Goal: Task Accomplishment & Management: Use online tool/utility

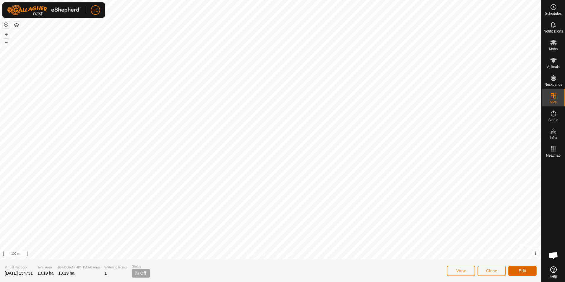
click at [522, 269] on span "Edit" at bounding box center [523, 270] width 8 height 5
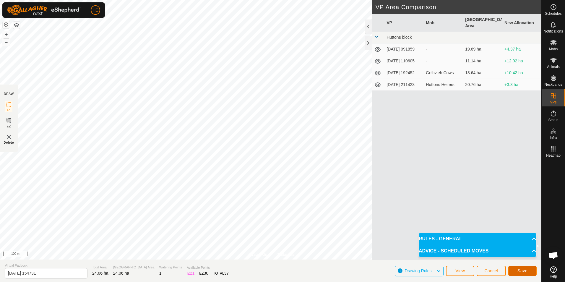
click at [522, 271] on span "Save" at bounding box center [523, 270] width 10 height 5
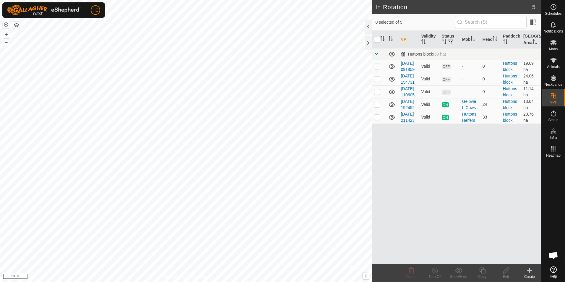
click at [410, 123] on link "[DATE] 211423" at bounding box center [408, 117] width 14 height 11
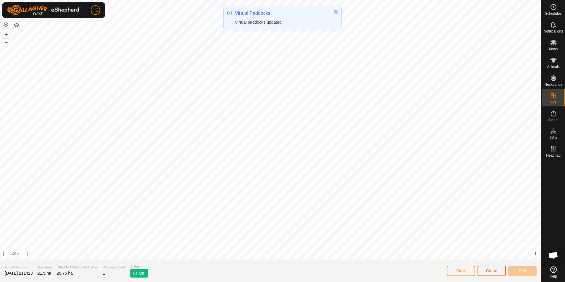
click at [489, 272] on span "Close" at bounding box center [491, 270] width 11 height 5
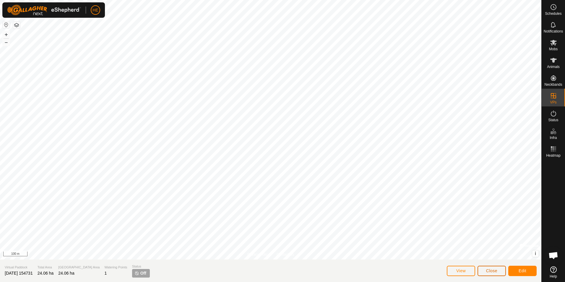
click at [502, 271] on button "Close" at bounding box center [492, 271] width 28 height 10
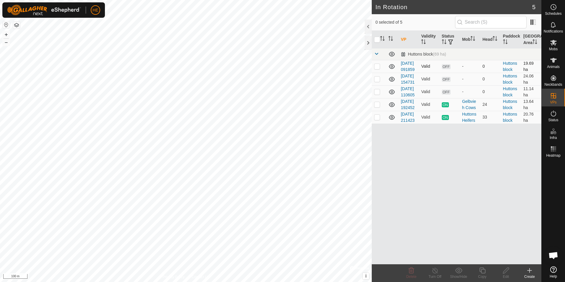
click at [379, 69] on p-checkbox at bounding box center [377, 66] width 6 height 5
click at [378, 69] on p-checkbox at bounding box center [377, 66] width 6 height 5
checkbox input "false"
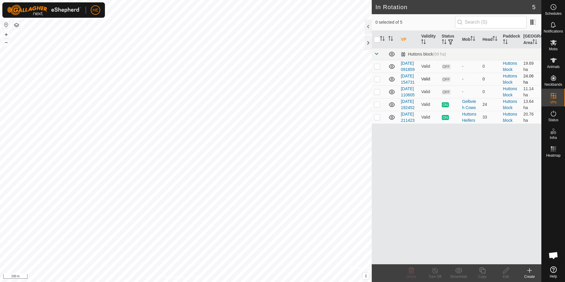
click at [376, 81] on p-checkbox at bounding box center [377, 79] width 6 height 5
checkbox input "false"
click at [407, 123] on link "[DATE] 211423" at bounding box center [408, 117] width 14 height 11
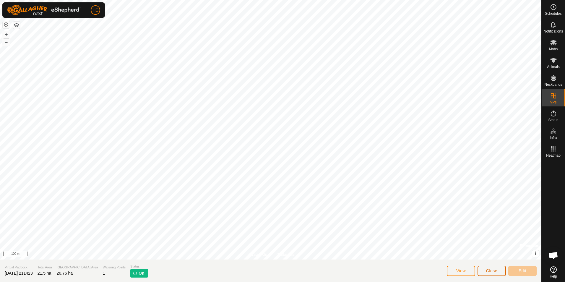
click at [493, 270] on span "Close" at bounding box center [491, 270] width 11 height 5
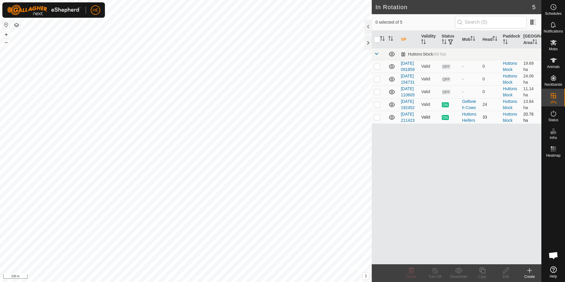
click at [377, 119] on p-checkbox at bounding box center [377, 117] width 6 height 5
checkbox input "false"
click at [377, 94] on p-checkbox at bounding box center [377, 91] width 6 height 5
click at [379, 94] on p-checkbox at bounding box center [377, 91] width 6 height 5
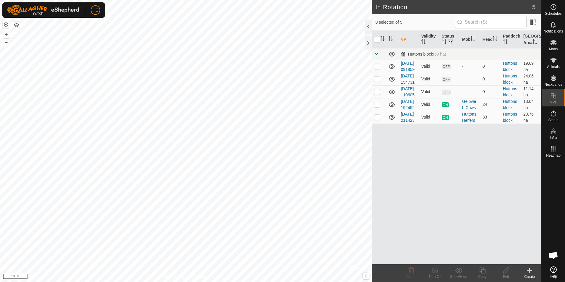
click at [378, 94] on p-checkbox at bounding box center [377, 91] width 6 height 5
click at [412, 272] on icon at bounding box center [412, 271] width 6 height 6
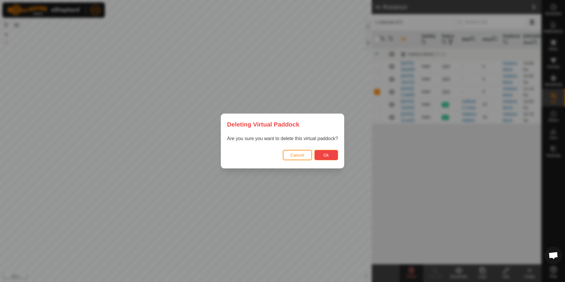
click at [331, 154] on button "Ok" at bounding box center [327, 155] width 24 height 10
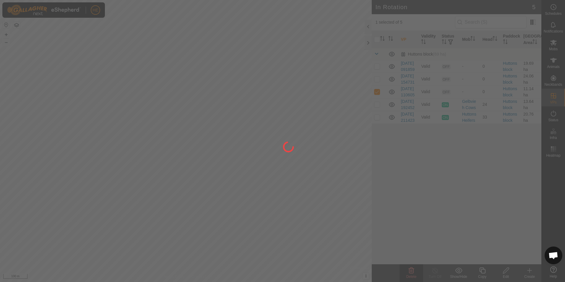
checkbox input "false"
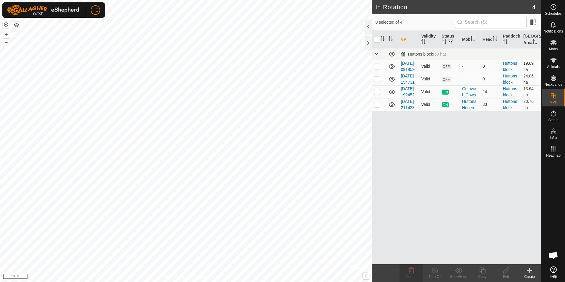
click at [378, 69] on p-checkbox at bounding box center [377, 66] width 6 height 5
checkbox input "false"
click at [377, 81] on p-checkbox at bounding box center [377, 79] width 6 height 5
checkbox input "true"
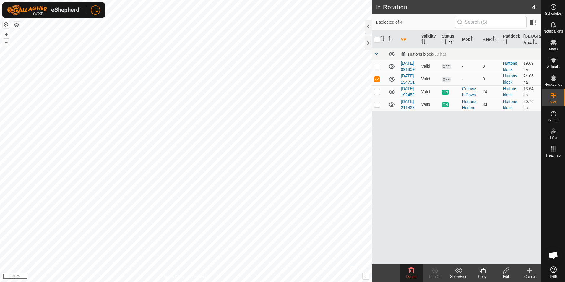
click at [377, 81] on p-checkbox at bounding box center [377, 79] width 6 height 5
checkbox input "false"
click at [376, 107] on p-checkbox at bounding box center [377, 104] width 6 height 5
checkbox input "false"
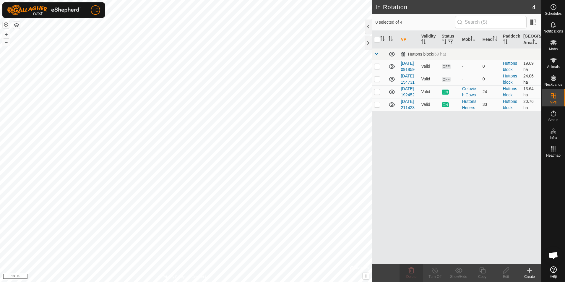
click at [376, 81] on p-checkbox at bounding box center [377, 79] width 6 height 5
checkbox input "true"
click at [506, 272] on icon at bounding box center [506, 271] width 6 height 6
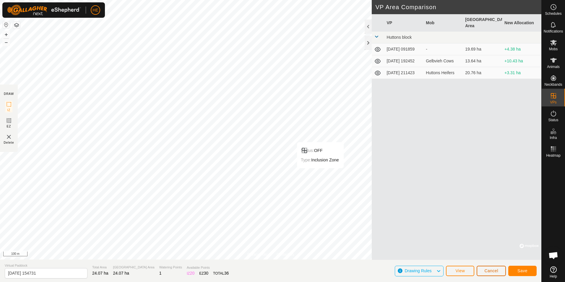
click at [492, 273] on span "Cancel" at bounding box center [492, 270] width 14 height 5
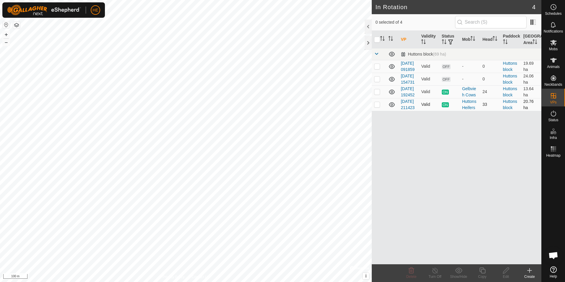
click at [376, 107] on p-checkbox at bounding box center [377, 104] width 6 height 5
click at [378, 107] on p-checkbox at bounding box center [377, 104] width 6 height 5
checkbox input "false"
click at [403, 110] on link "[DATE] 211423" at bounding box center [408, 104] width 14 height 11
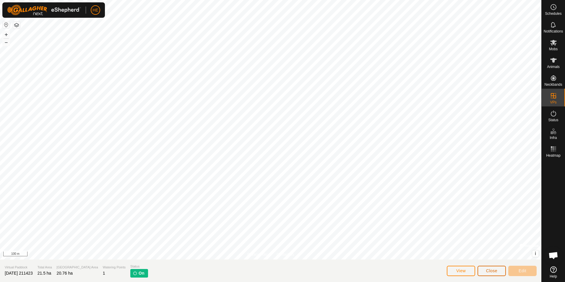
click at [494, 271] on span "Close" at bounding box center [491, 270] width 11 height 5
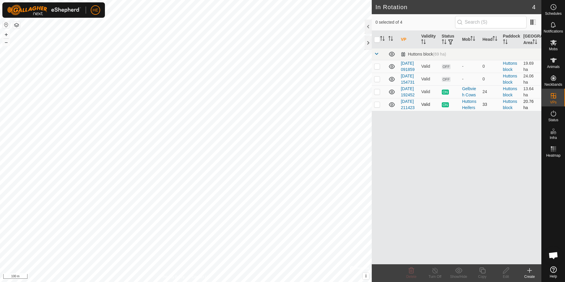
click at [378, 107] on p-checkbox at bounding box center [377, 104] width 6 height 5
checkbox input "false"
click at [376, 81] on p-checkbox at bounding box center [377, 79] width 6 height 5
checkbox input "true"
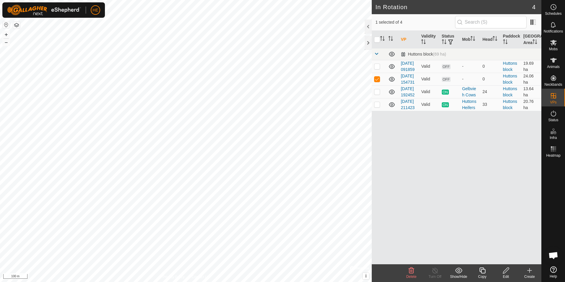
click at [458, 271] on icon at bounding box center [458, 270] width 7 height 7
click at [503, 272] on icon at bounding box center [506, 270] width 7 height 7
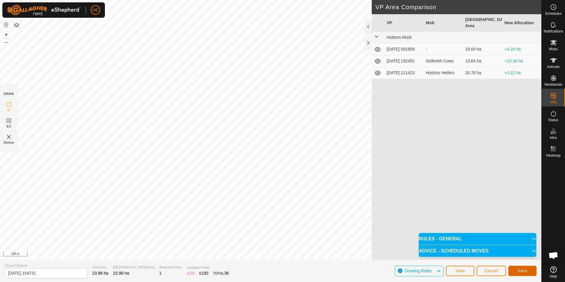
click at [517, 269] on button "Save" at bounding box center [523, 271] width 28 height 10
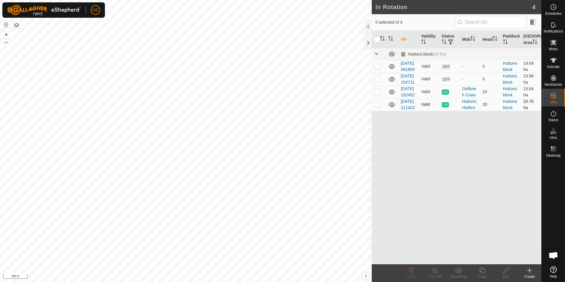
click at [378, 107] on p-checkbox at bounding box center [377, 104] width 6 height 5
checkbox input "true"
click at [435, 272] on icon at bounding box center [435, 270] width 7 height 7
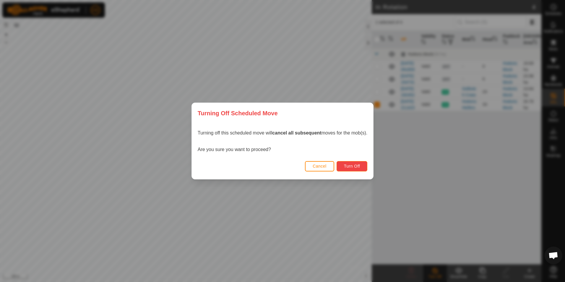
click at [352, 165] on span "Turn Off" at bounding box center [352, 166] width 16 height 5
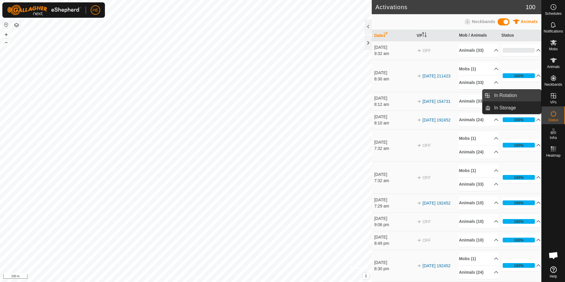
click at [524, 96] on link "In Rotation" at bounding box center [516, 96] width 51 height 12
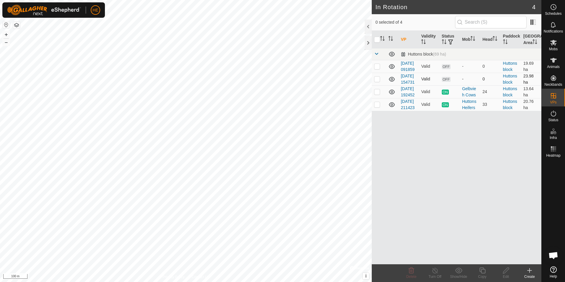
click at [377, 81] on p-checkbox at bounding box center [377, 79] width 6 height 5
checkbox input "false"
click at [379, 69] on p-checkbox at bounding box center [377, 66] width 6 height 5
click at [376, 69] on p-checkbox at bounding box center [377, 66] width 6 height 5
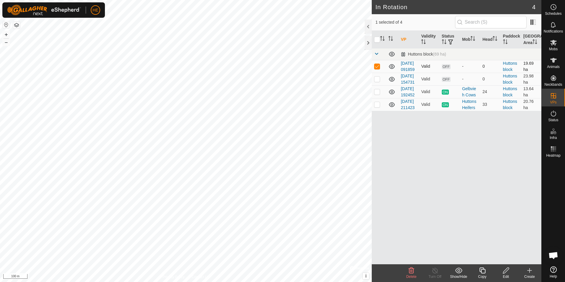
checkbox input "false"
click at [378, 107] on p-checkbox at bounding box center [377, 104] width 6 height 5
checkbox input "false"
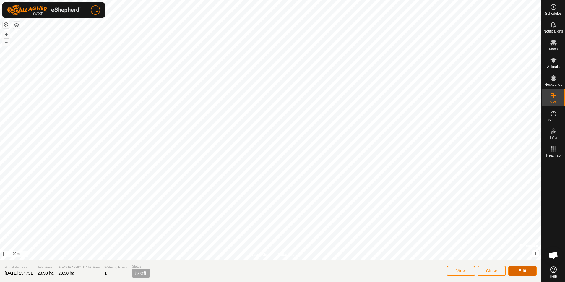
click at [527, 270] on button "Edit" at bounding box center [523, 271] width 28 height 10
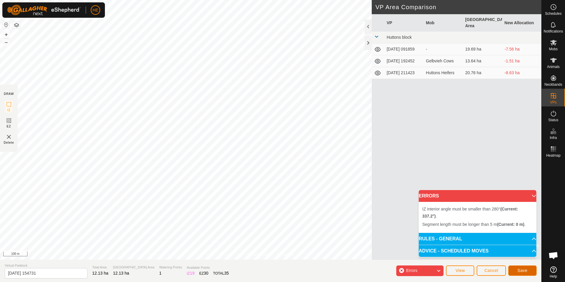
click at [524, 269] on span "Save" at bounding box center [523, 270] width 10 height 5
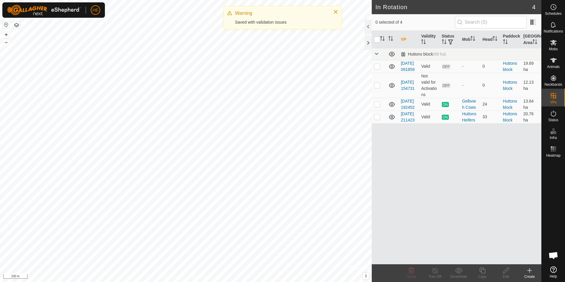
checkbox input "true"
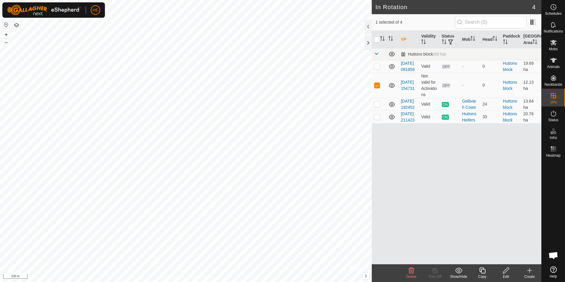
click at [528, 271] on icon at bounding box center [530, 271] width 4 height 0
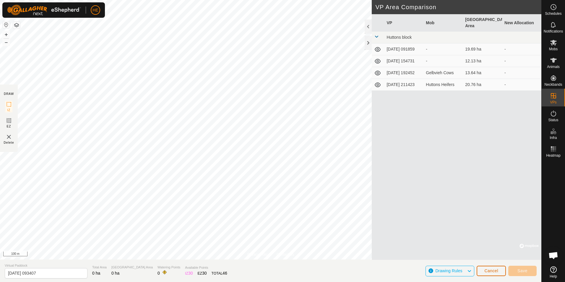
click at [494, 271] on span "Cancel" at bounding box center [492, 270] width 14 height 5
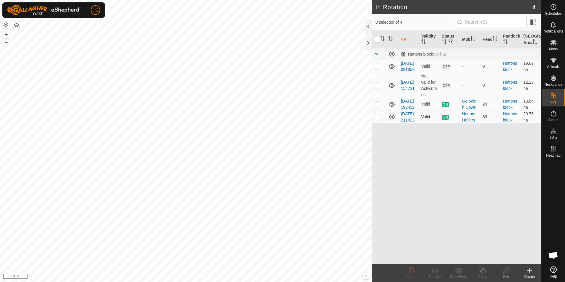
click at [378, 119] on p-checkbox at bounding box center [377, 116] width 6 height 5
checkbox input "false"
click at [554, 112] on icon at bounding box center [553, 113] width 7 height 7
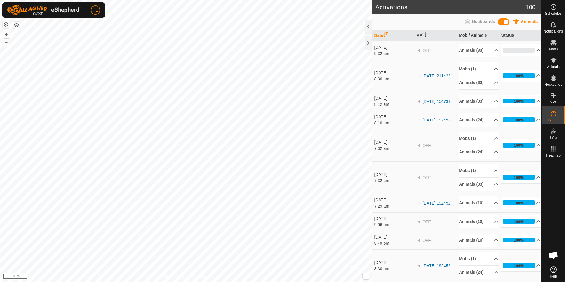
click at [426, 78] on link "[DATE] 211423" at bounding box center [437, 76] width 28 height 5
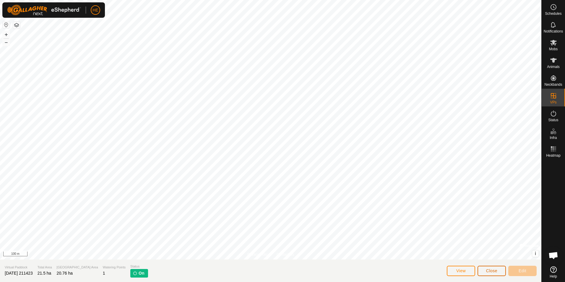
click at [496, 272] on span "Close" at bounding box center [491, 270] width 11 height 5
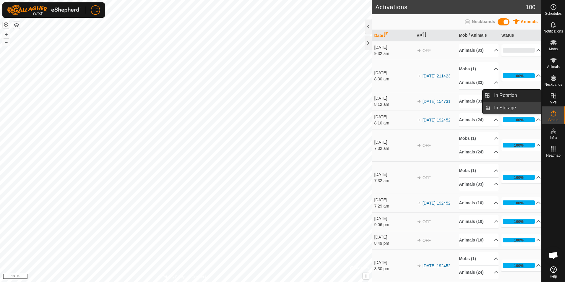
click at [512, 107] on link "In Storage" at bounding box center [516, 108] width 51 height 12
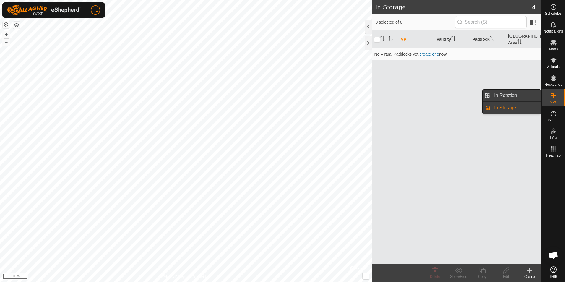
click at [514, 95] on link "In Rotation" at bounding box center [516, 96] width 51 height 12
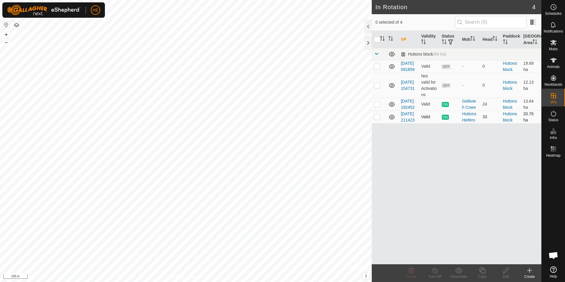
click at [378, 119] on p-checkbox at bounding box center [377, 116] width 6 height 5
checkbox input "false"
click at [375, 69] on p-checkbox at bounding box center [377, 66] width 6 height 5
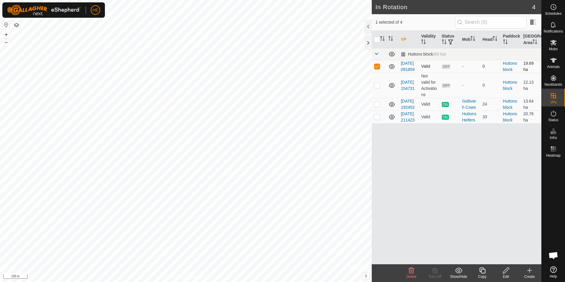
checkbox input "false"
click at [378, 88] on p-checkbox at bounding box center [377, 85] width 6 height 5
click at [376, 88] on p-checkbox at bounding box center [377, 85] width 6 height 5
checkbox input "false"
click at [405, 90] on link "[DATE] 154731" at bounding box center [408, 85] width 14 height 11
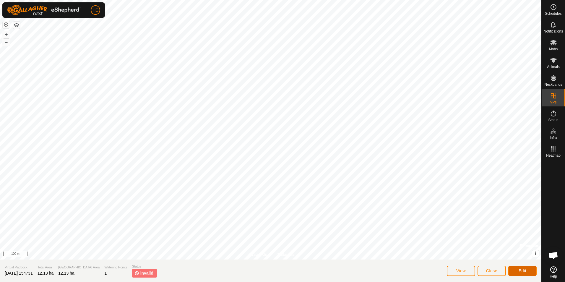
click at [517, 270] on button "Edit" at bounding box center [523, 271] width 28 height 10
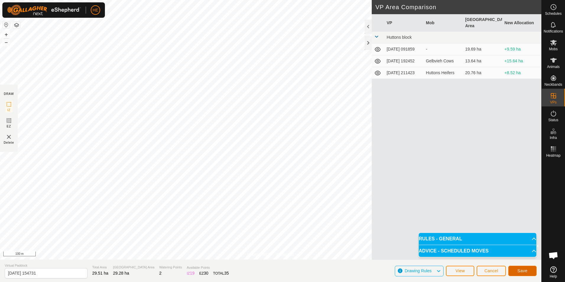
click at [524, 269] on span "Save" at bounding box center [523, 270] width 10 height 5
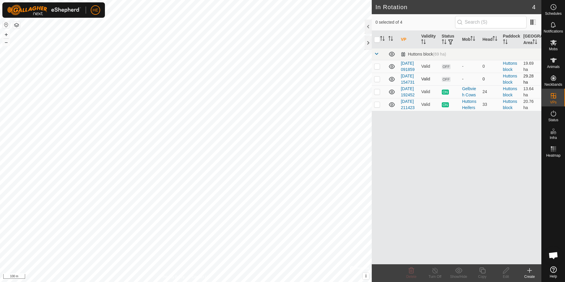
click at [377, 81] on p-checkbox at bounding box center [377, 79] width 6 height 5
checkbox input "true"
click at [530, 273] on icon at bounding box center [529, 270] width 7 height 7
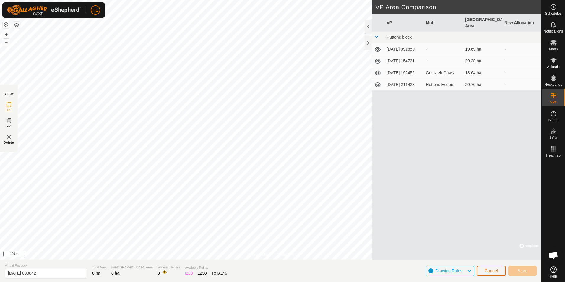
click at [496, 271] on span "Cancel" at bounding box center [492, 270] width 14 height 5
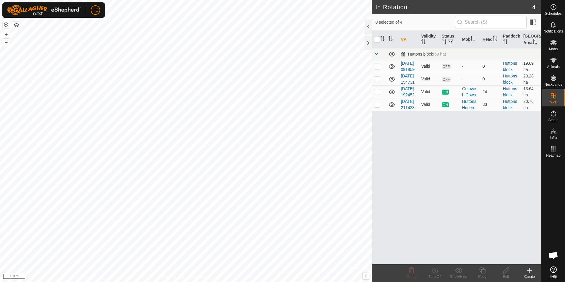
click at [378, 69] on p-checkbox at bounding box center [377, 66] width 6 height 5
checkbox input "false"
click at [377, 81] on p-checkbox at bounding box center [377, 79] width 6 height 5
click at [462, 272] on icon at bounding box center [458, 271] width 7 height 6
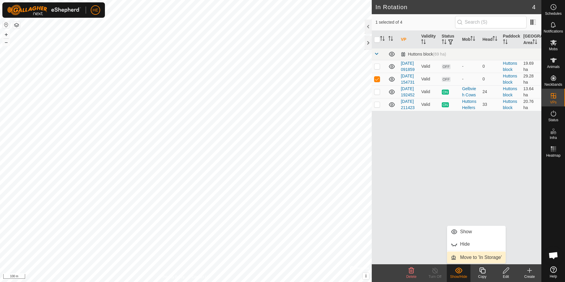
click at [464, 258] on link "Move to 'In Storage'" at bounding box center [476, 258] width 59 height 12
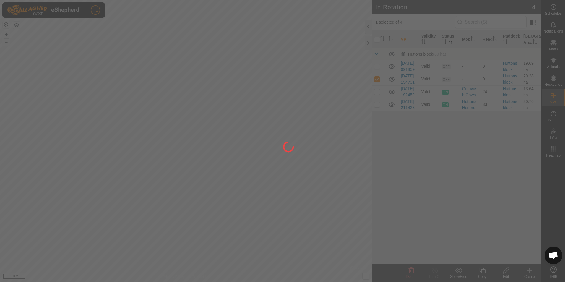
checkbox input "false"
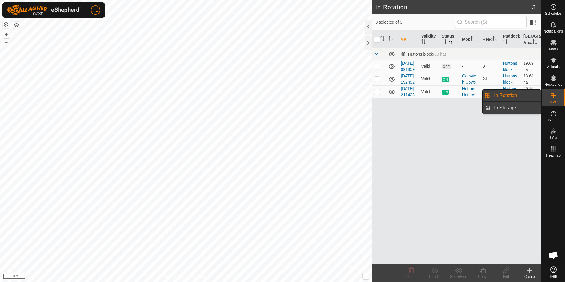
click at [522, 107] on link "In Storage" at bounding box center [516, 108] width 51 height 12
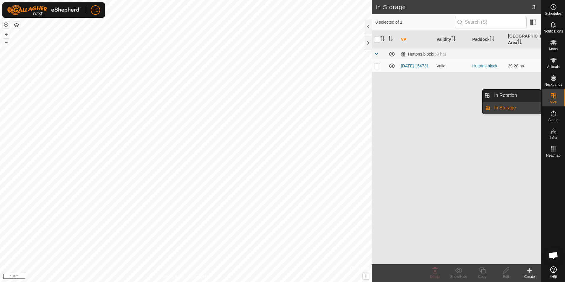
click at [522, 107] on link "In Storage" at bounding box center [516, 108] width 51 height 12
click at [513, 95] on link "In Rotation" at bounding box center [516, 96] width 51 height 12
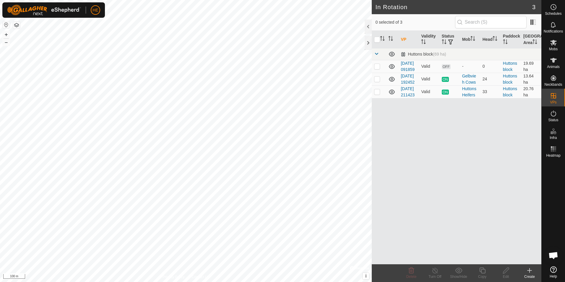
click at [529, 271] on icon at bounding box center [530, 271] width 4 height 0
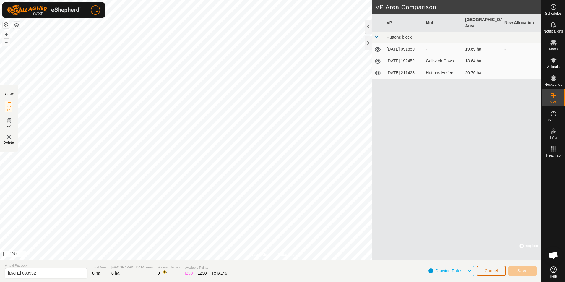
click at [493, 269] on span "Cancel" at bounding box center [492, 270] width 14 height 5
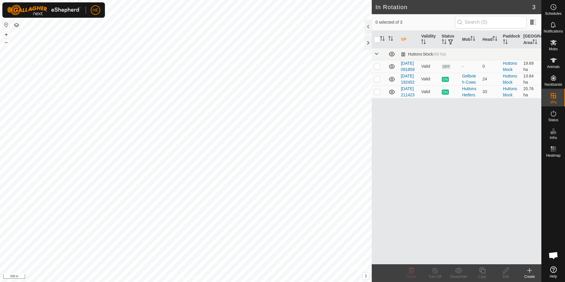
checkbox input "true"
click at [435, 271] on icon at bounding box center [435, 270] width 7 height 7
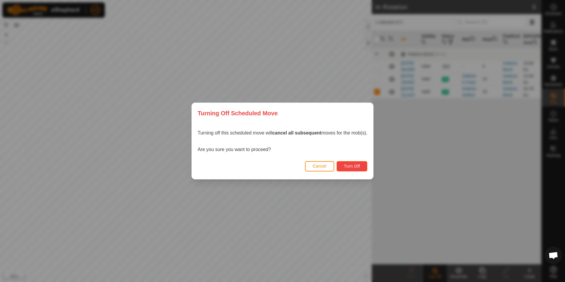
click at [351, 166] on span "Turn Off" at bounding box center [352, 166] width 16 height 5
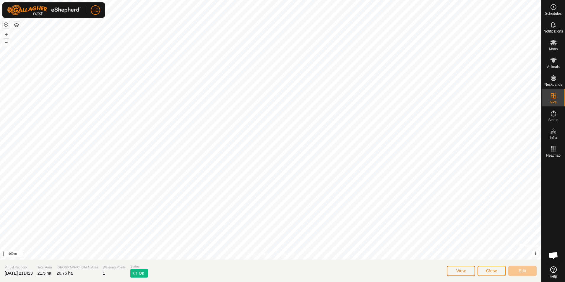
click at [463, 271] on span "View" at bounding box center [460, 270] width 9 height 5
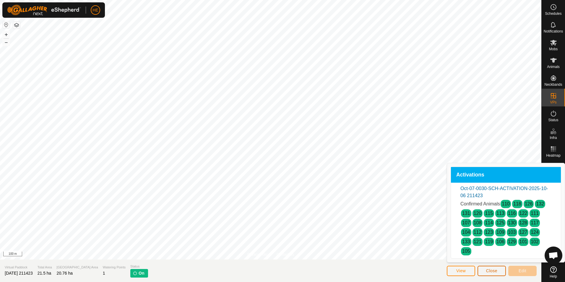
click at [492, 271] on span "Close" at bounding box center [491, 270] width 11 height 5
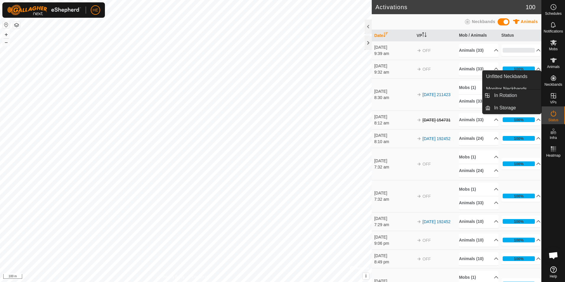
click at [553, 95] on icon at bounding box center [553, 95] width 7 height 7
click at [513, 95] on link "In Rotation" at bounding box center [516, 96] width 51 height 12
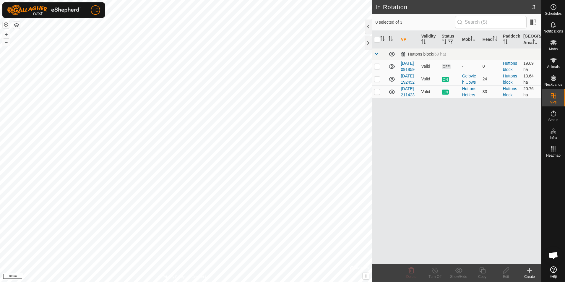
click at [376, 94] on p-checkbox at bounding box center [377, 91] width 6 height 5
click at [459, 271] on icon at bounding box center [458, 270] width 7 height 7
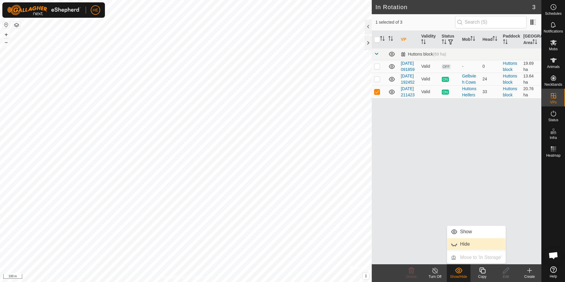
click at [468, 244] on link "Hide" at bounding box center [476, 244] width 59 height 12
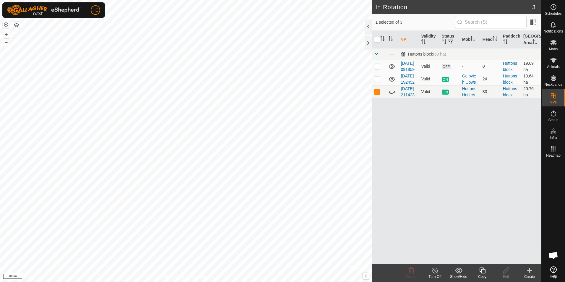
click at [376, 94] on p-checkbox at bounding box center [377, 91] width 6 height 5
checkbox input "false"
click at [378, 69] on p-checkbox at bounding box center [377, 66] width 6 height 5
click at [378, 67] on p-checkbox at bounding box center [377, 66] width 6 height 5
checkbox input "false"
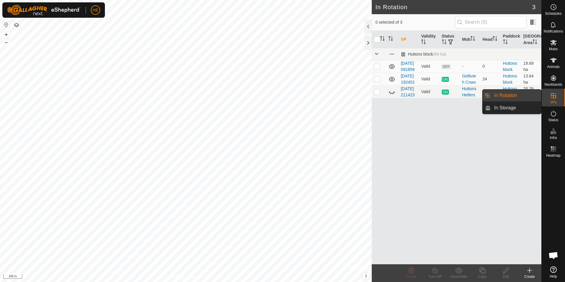
click at [528, 95] on link "In Rotation" at bounding box center [516, 96] width 51 height 12
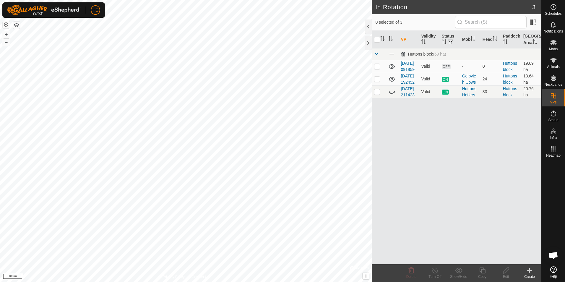
click at [530, 271] on icon at bounding box center [530, 271] width 4 height 0
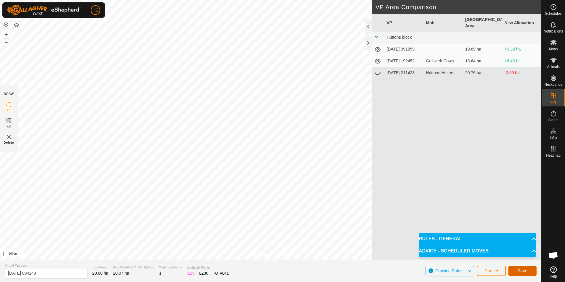
click at [526, 269] on span "Save" at bounding box center [523, 270] width 10 height 5
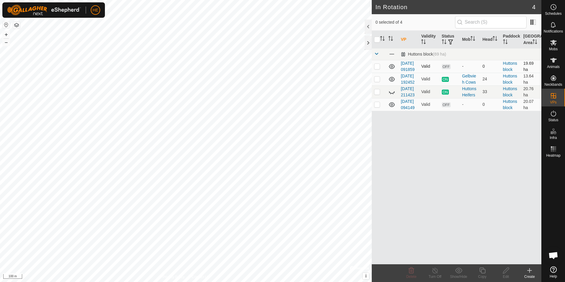
click at [377, 69] on p-checkbox at bounding box center [377, 66] width 6 height 5
checkbox input "false"
click at [376, 107] on p-checkbox at bounding box center [377, 104] width 6 height 5
checkbox input "true"
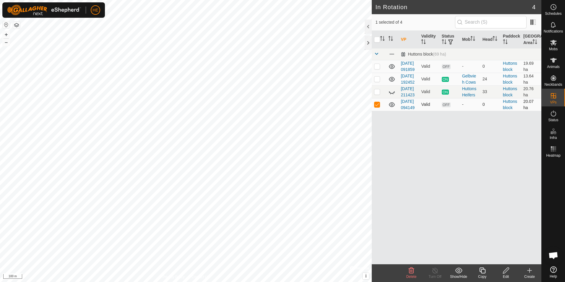
click at [376, 107] on p-checkbox at bounding box center [377, 104] width 6 height 5
checkbox input "false"
click at [404, 110] on link "2025-10-07 094149" at bounding box center [408, 104] width 14 height 11
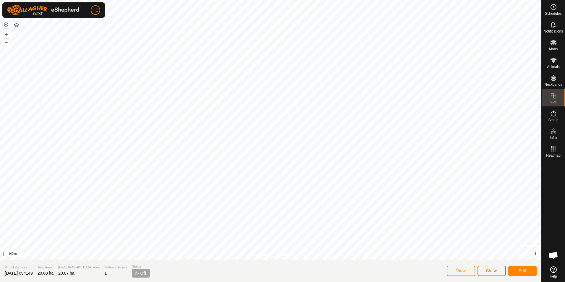
click at [489, 271] on span "Close" at bounding box center [491, 270] width 11 height 5
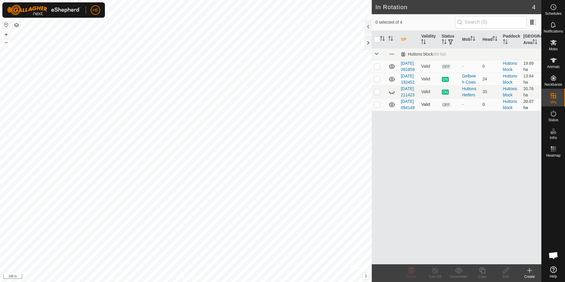
click at [508, 111] on td "Huttons block" at bounding box center [511, 104] width 20 height 13
click at [408, 110] on link "2025-10-07 094149" at bounding box center [408, 104] width 14 height 11
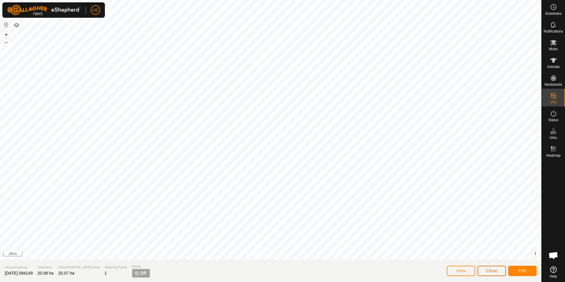
click at [493, 269] on span "Close" at bounding box center [491, 270] width 11 height 5
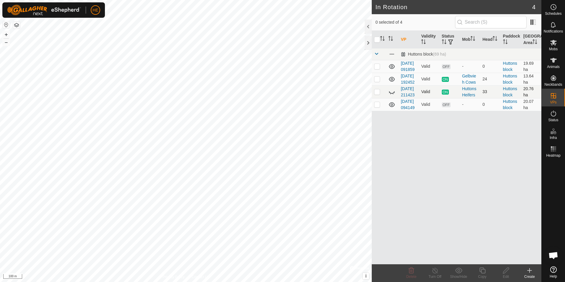
click at [393, 95] on icon at bounding box center [391, 91] width 7 height 7
click at [393, 94] on icon at bounding box center [392, 92] width 6 height 5
click at [393, 95] on icon at bounding box center [391, 91] width 7 height 7
click at [393, 94] on icon at bounding box center [392, 92] width 6 height 5
click at [392, 107] on icon at bounding box center [392, 104] width 6 height 5
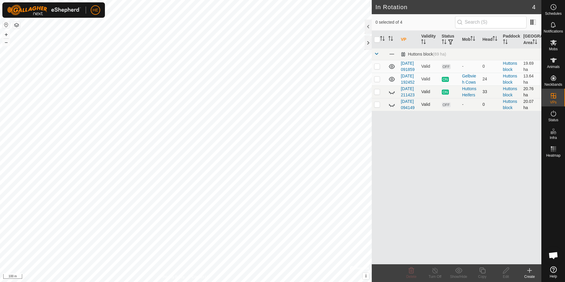
click at [392, 108] on icon at bounding box center [391, 104] width 7 height 7
click at [529, 271] on icon at bounding box center [529, 270] width 7 height 7
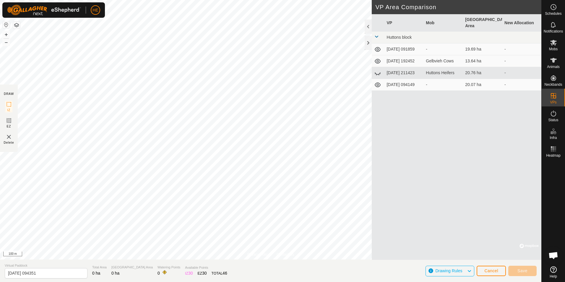
click at [460, 271] on span "Drawing Rules" at bounding box center [448, 270] width 27 height 5
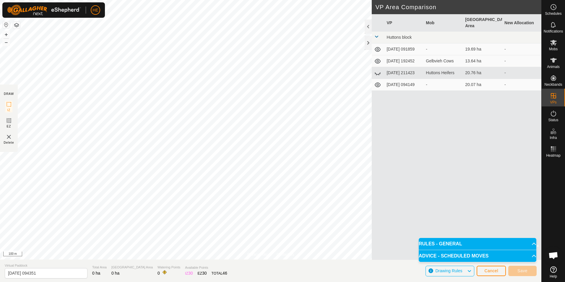
click at [528, 241] on p-accordion-header "RULES - GENERAL" at bounding box center [478, 244] width 118 height 12
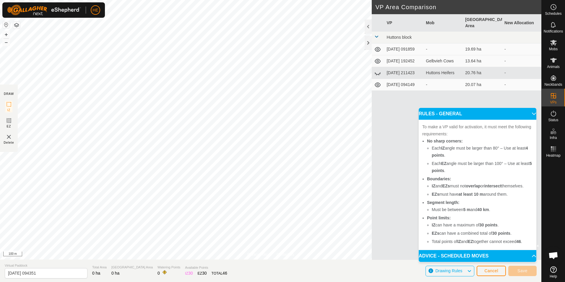
click at [455, 271] on span "Drawing Rules" at bounding box center [448, 270] width 27 height 5
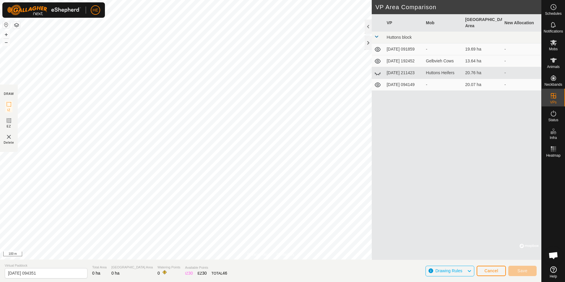
click at [469, 269] on icon at bounding box center [469, 271] width 5 height 8
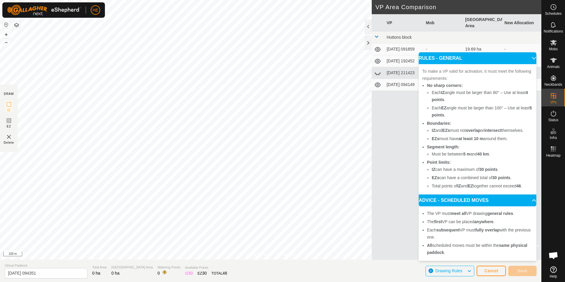
click at [469, 271] on icon at bounding box center [469, 271] width 5 height 8
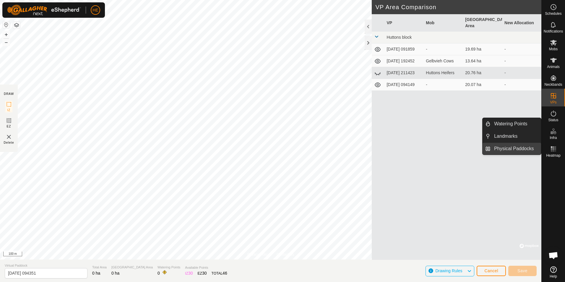
click at [525, 148] on link "Physical Paddocks" at bounding box center [516, 149] width 51 height 12
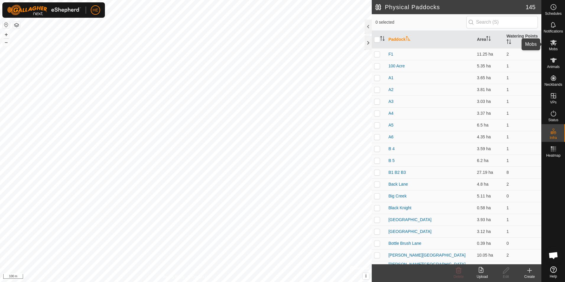
click at [555, 44] on icon at bounding box center [553, 42] width 7 height 7
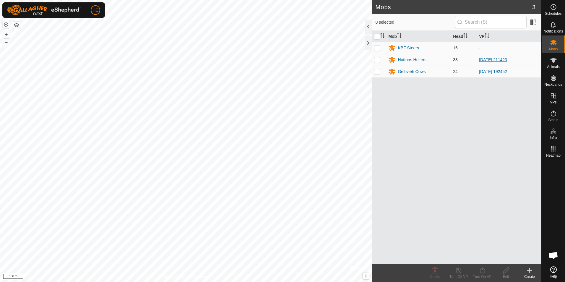
click at [507, 60] on link "[DATE] 211423" at bounding box center [493, 59] width 28 height 5
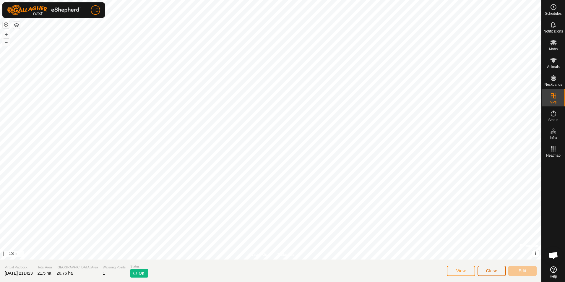
click at [497, 272] on span "Close" at bounding box center [491, 270] width 11 height 5
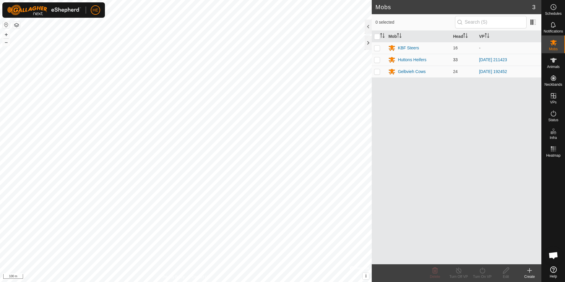
click at [376, 59] on p-checkbox at bounding box center [377, 59] width 6 height 5
checkbox input "true"
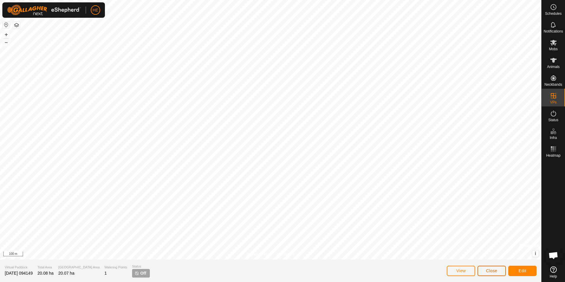
click at [494, 271] on span "Close" at bounding box center [491, 270] width 11 height 5
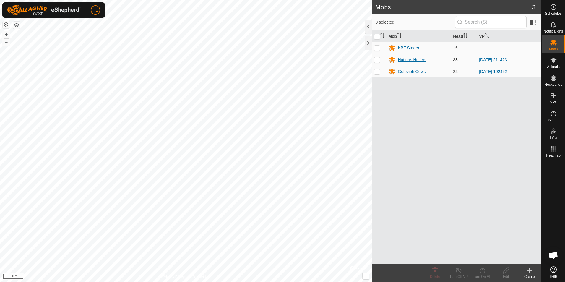
click at [412, 60] on div "Huttons Heifers" at bounding box center [412, 60] width 28 height 6
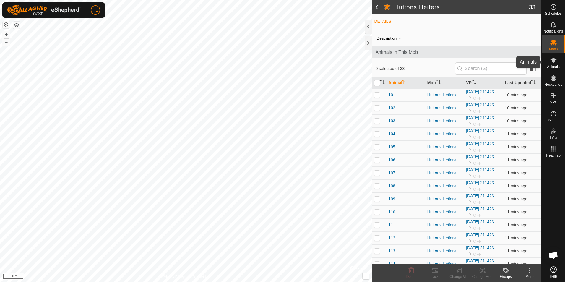
click at [556, 58] on icon at bounding box center [553, 60] width 7 height 7
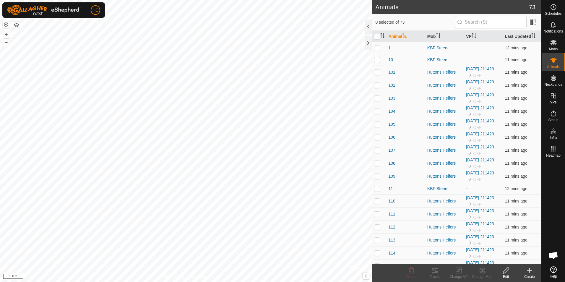
click at [376, 72] on p-checkbox at bounding box center [377, 72] width 6 height 5
checkbox input "true"
click at [377, 86] on p-checkbox at bounding box center [377, 85] width 6 height 5
checkbox input "true"
click at [377, 36] on input "checkbox" at bounding box center [377, 37] width 6 height 6
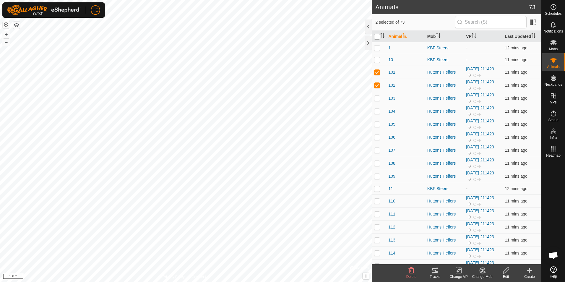
checkbox input "true"
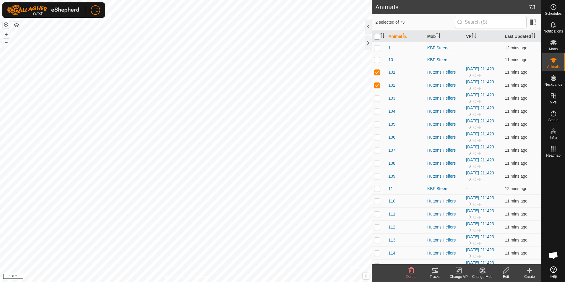
checkbox input "true"
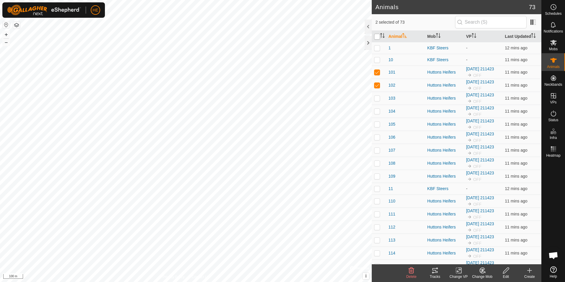
checkbox input "true"
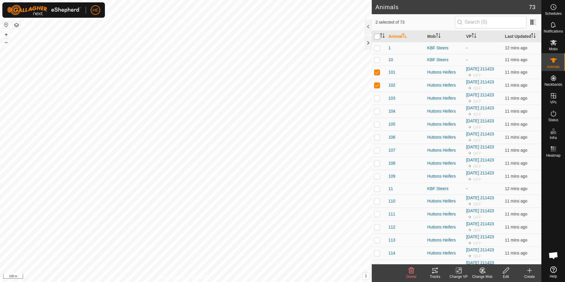
checkbox input "true"
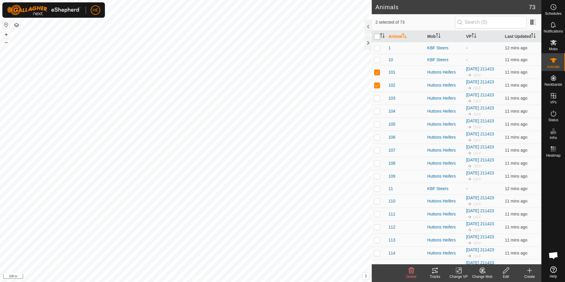
checkbox input "true"
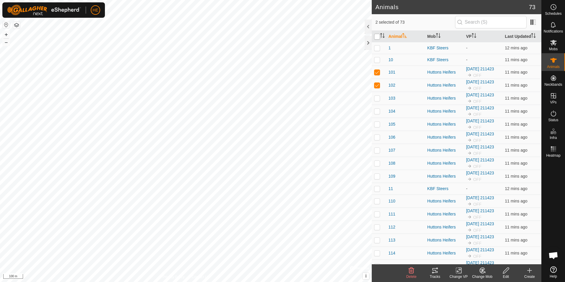
checkbox input "true"
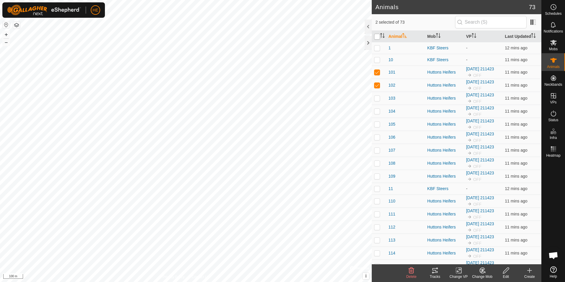
checkbox input "true"
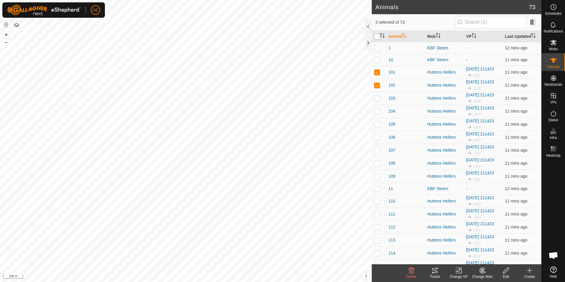
checkbox input "true"
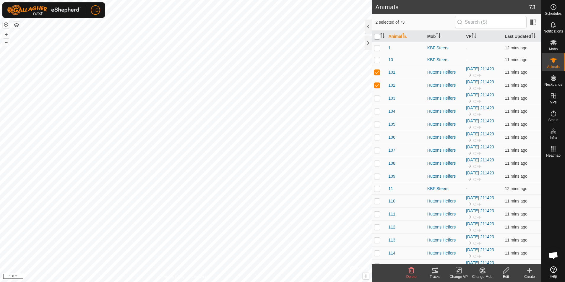
checkbox input "true"
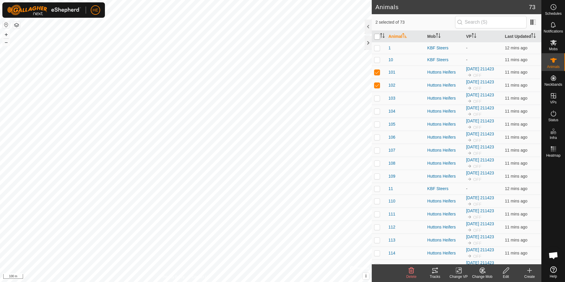
checkbox input "true"
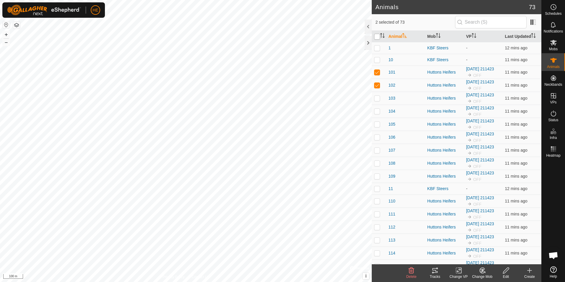
checkbox input "true"
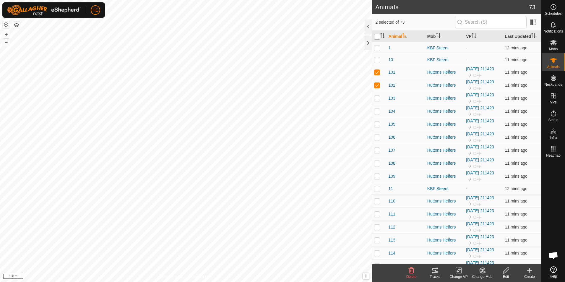
checkbox input "true"
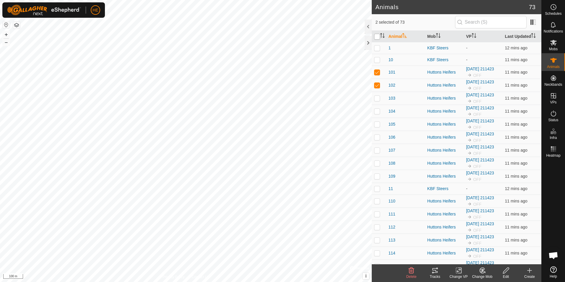
checkbox input "true"
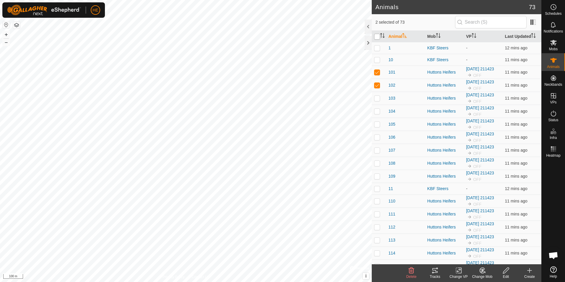
checkbox input "true"
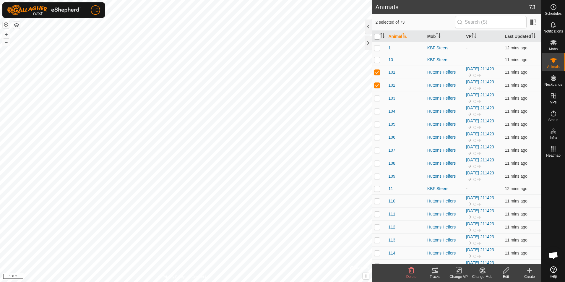
checkbox input "true"
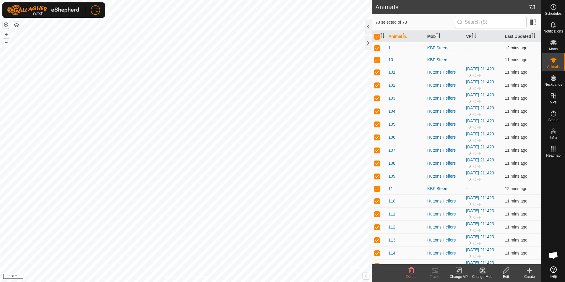
click at [378, 47] on p-checkbox at bounding box center [377, 48] width 6 height 5
checkbox input "false"
click at [377, 59] on p-checkbox at bounding box center [377, 59] width 6 height 5
checkbox input "false"
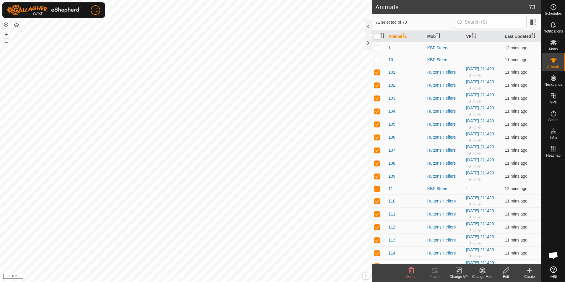
click at [377, 188] on p-checkbox at bounding box center [377, 188] width 6 height 5
checkbox input "false"
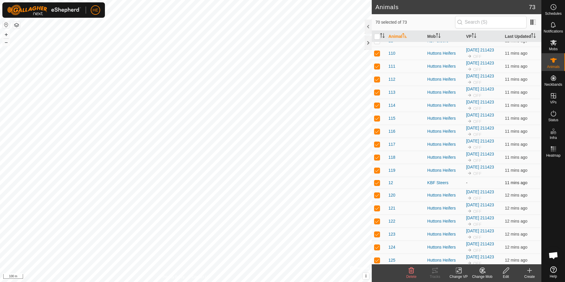
click at [377, 182] on p-checkbox at bounding box center [377, 182] width 6 height 5
checkbox input "false"
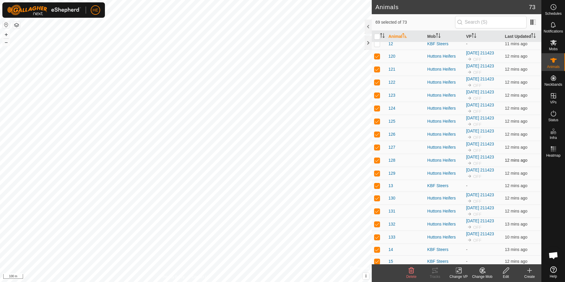
scroll to position [296, 0]
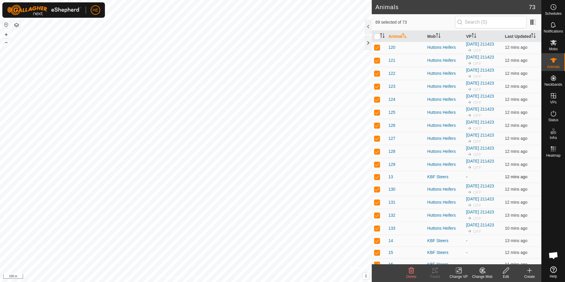
click at [377, 177] on p-checkbox at bounding box center [377, 176] width 6 height 5
checkbox input "false"
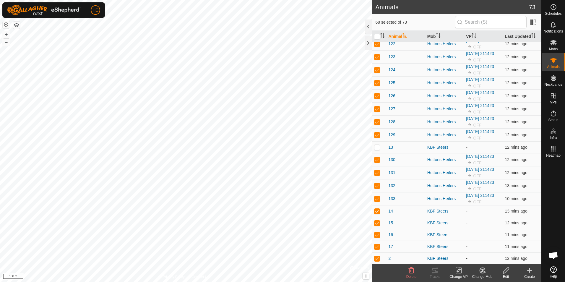
scroll to position [355, 0]
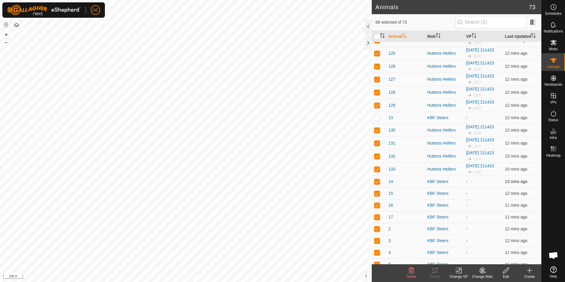
click at [378, 182] on p-checkbox at bounding box center [377, 181] width 6 height 5
checkbox input "false"
drag, startPoint x: 378, startPoint y: 192, endPoint x: 378, endPoint y: 196, distance: 3.5
click at [378, 193] on p-checkbox at bounding box center [377, 193] width 6 height 5
checkbox input "false"
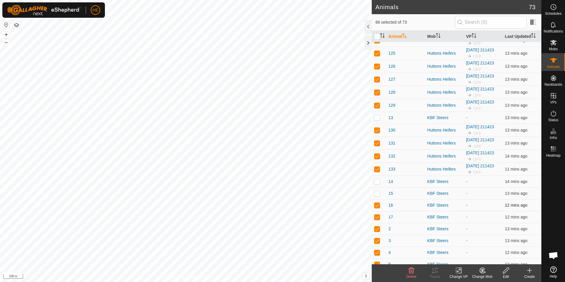
click at [377, 205] on p-checkbox at bounding box center [377, 205] width 6 height 5
checkbox input "false"
drag, startPoint x: 377, startPoint y: 217, endPoint x: 379, endPoint y: 220, distance: 3.4
click at [377, 217] on p-checkbox at bounding box center [377, 217] width 6 height 5
checkbox input "false"
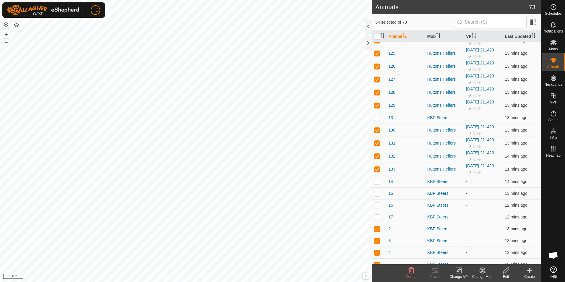
click at [378, 227] on p-checkbox at bounding box center [377, 228] width 6 height 5
checkbox input "false"
click at [377, 239] on p-checkbox at bounding box center [377, 240] width 6 height 5
checkbox input "false"
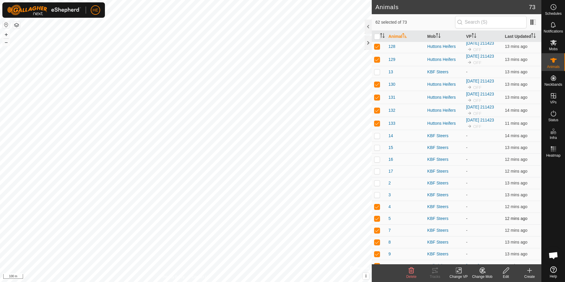
scroll to position [414, 0]
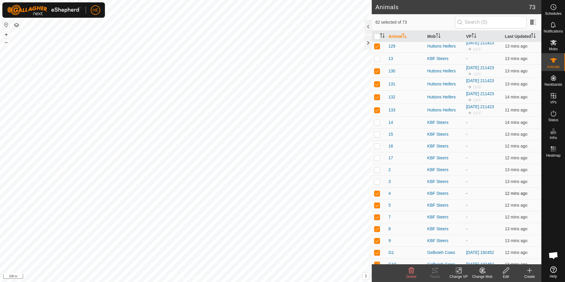
click at [378, 192] on p-checkbox at bounding box center [377, 193] width 6 height 5
checkbox input "false"
click at [377, 205] on p-checkbox at bounding box center [377, 205] width 6 height 5
checkbox input "false"
click at [378, 214] on td at bounding box center [379, 217] width 14 height 12
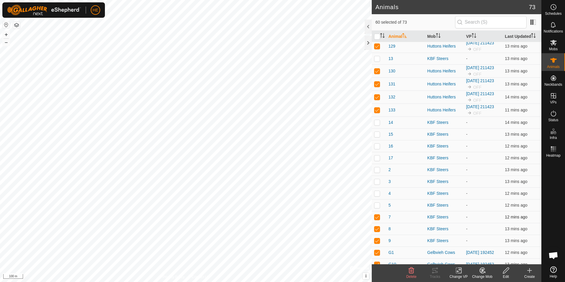
checkbox input "false"
drag, startPoint x: 379, startPoint y: 226, endPoint x: 377, endPoint y: 229, distance: 3.0
click at [378, 227] on p-checkbox at bounding box center [377, 228] width 6 height 5
checkbox input "false"
drag, startPoint x: 377, startPoint y: 241, endPoint x: 380, endPoint y: 239, distance: 3.9
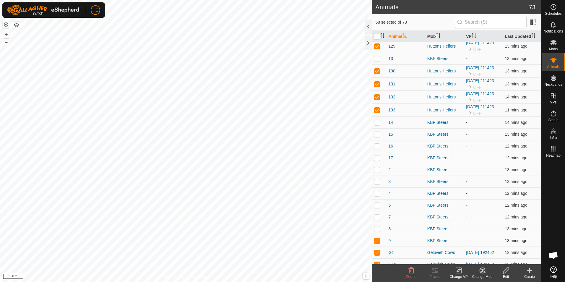
click at [377, 240] on p-checkbox at bounding box center [377, 240] width 6 height 5
checkbox input "false"
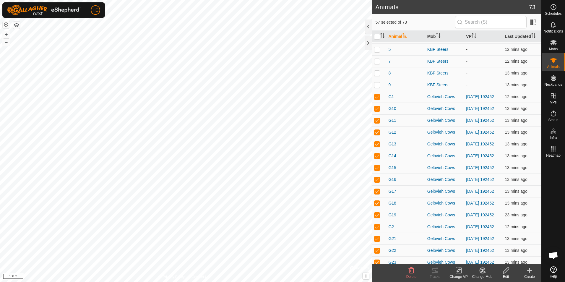
scroll to position [591, 0]
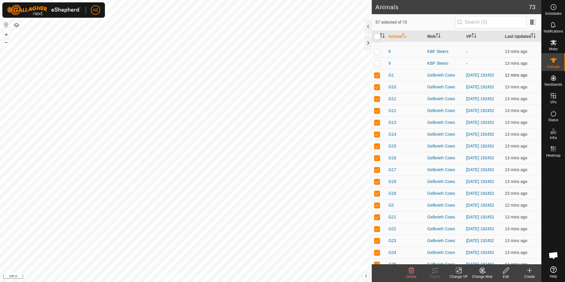
click at [377, 75] on p-checkbox at bounding box center [377, 75] width 6 height 5
checkbox input "false"
click at [378, 88] on p-checkbox at bounding box center [377, 87] width 6 height 5
checkbox input "false"
click at [376, 101] on p-checkbox at bounding box center [377, 98] width 6 height 5
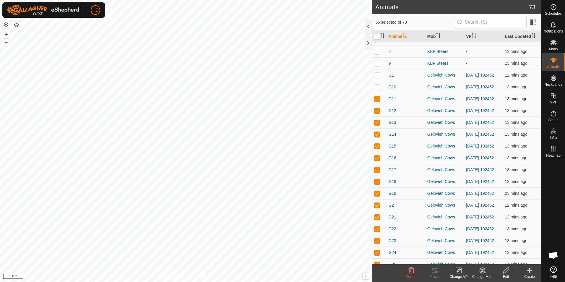
checkbox input "false"
click at [378, 113] on p-checkbox at bounding box center [377, 110] width 6 height 5
checkbox input "false"
click at [378, 125] on p-checkbox at bounding box center [377, 122] width 6 height 5
checkbox input "false"
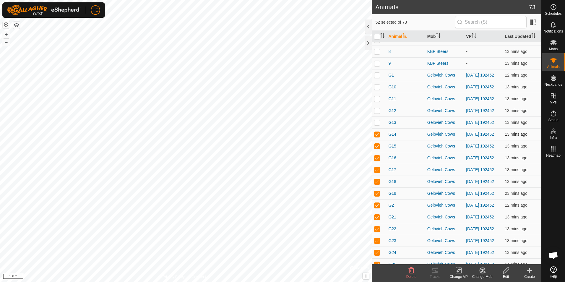
click at [375, 137] on p-checkbox at bounding box center [377, 134] width 6 height 5
checkbox input "false"
click at [377, 148] on p-checkbox at bounding box center [377, 146] width 6 height 5
checkbox input "false"
drag, startPoint x: 377, startPoint y: 163, endPoint x: 377, endPoint y: 171, distance: 7.1
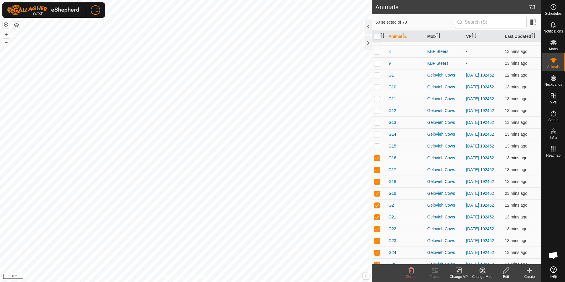
click at [378, 164] on td at bounding box center [379, 158] width 14 height 12
checkbox input "false"
drag, startPoint x: 377, startPoint y: 176, endPoint x: 377, endPoint y: 181, distance: 4.7
click at [377, 172] on p-tablecheckbox at bounding box center [377, 169] width 6 height 5
checkbox input "false"
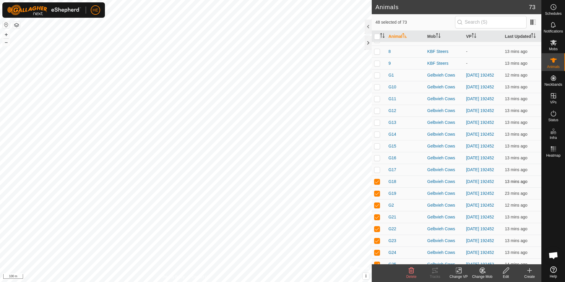
click at [376, 187] on td at bounding box center [379, 182] width 14 height 12
checkbox input "false"
drag, startPoint x: 376, startPoint y: 201, endPoint x: 381, endPoint y: 202, distance: 5.6
click at [378, 196] on p-checkbox at bounding box center [377, 193] width 6 height 5
checkbox input "false"
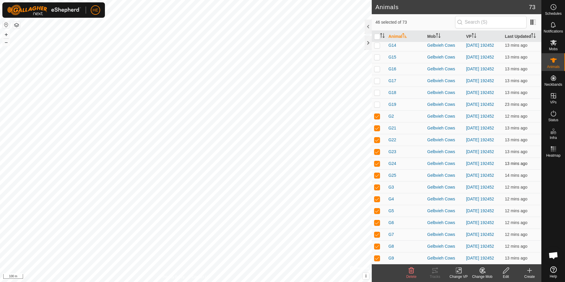
scroll to position [702, 0]
click at [376, 114] on p-checkbox at bounding box center [377, 116] width 6 height 5
checkbox input "false"
drag, startPoint x: 378, startPoint y: 119, endPoint x: 377, endPoint y: 123, distance: 4.3
click at [377, 122] on td at bounding box center [379, 128] width 14 height 12
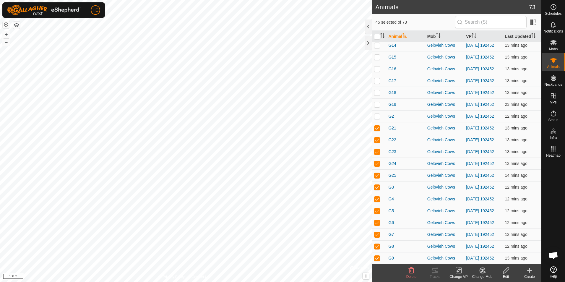
checkbox input "false"
drag, startPoint x: 377, startPoint y: 130, endPoint x: 376, endPoint y: 134, distance: 4.1
click at [377, 134] on td at bounding box center [379, 140] width 14 height 12
checkbox input "false"
drag, startPoint x: 376, startPoint y: 134, endPoint x: 375, endPoint y: 139, distance: 5.1
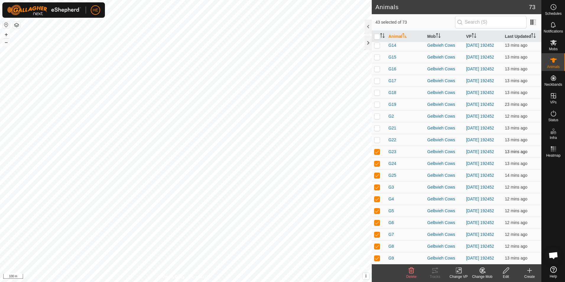
click at [377, 149] on p-checkbox at bounding box center [377, 151] width 6 height 5
checkbox input "false"
click at [378, 161] on p-checkbox at bounding box center [377, 163] width 6 height 5
checkbox input "false"
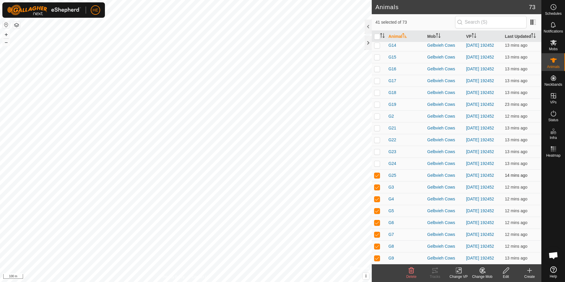
click at [378, 173] on p-checkbox at bounding box center [377, 175] width 6 height 5
checkbox input "false"
drag, startPoint x: 377, startPoint y: 181, endPoint x: 379, endPoint y: 184, distance: 3.4
click at [378, 185] on p-checkbox at bounding box center [377, 187] width 6 height 5
checkbox input "false"
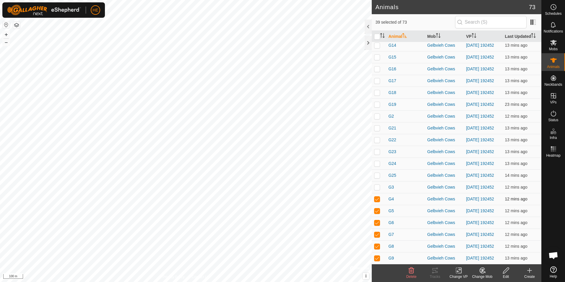
drag, startPoint x: 373, startPoint y: 193, endPoint x: 377, endPoint y: 193, distance: 3.5
click at [377, 193] on td at bounding box center [379, 199] width 14 height 12
checkbox input "false"
drag, startPoint x: 378, startPoint y: 205, endPoint x: 379, endPoint y: 210, distance: 5.0
click at [379, 208] on p-checkbox at bounding box center [377, 210] width 6 height 5
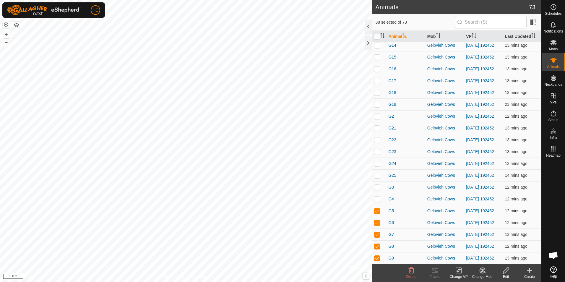
checkbox input "false"
click at [378, 220] on p-checkbox at bounding box center [377, 222] width 6 height 5
checkbox input "false"
click at [378, 232] on p-checkbox at bounding box center [377, 234] width 6 height 5
checkbox input "false"
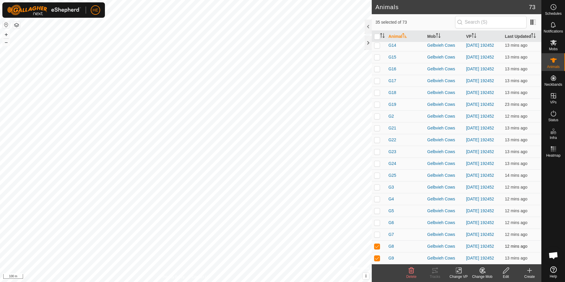
click at [378, 244] on p-checkbox at bounding box center [377, 246] width 6 height 5
checkbox input "false"
click at [378, 256] on p-checkbox at bounding box center [377, 258] width 6 height 5
checkbox input "false"
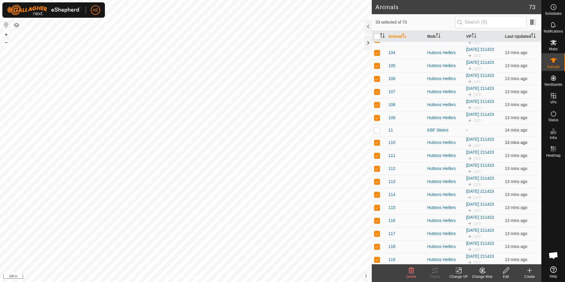
scroll to position [59, 0]
click at [379, 154] on p-checkbox at bounding box center [377, 155] width 6 height 5
checkbox input "false"
click at [457, 270] on icon at bounding box center [458, 270] width 7 height 7
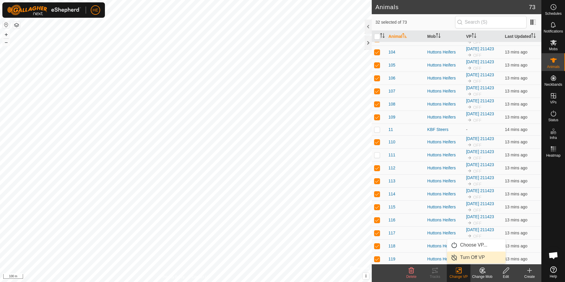
click at [476, 258] on link "Turn Off VP" at bounding box center [476, 258] width 59 height 12
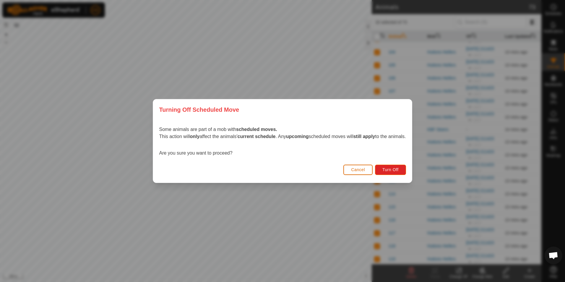
click at [360, 169] on span "Cancel" at bounding box center [358, 169] width 14 height 5
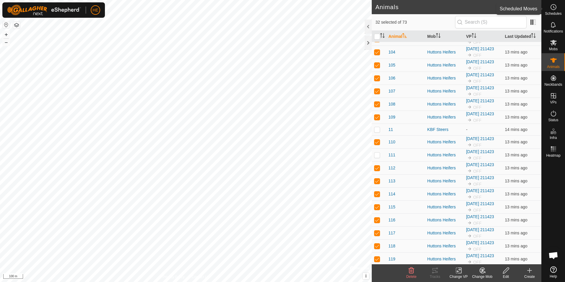
click at [554, 7] on icon at bounding box center [554, 7] width 1 height 2
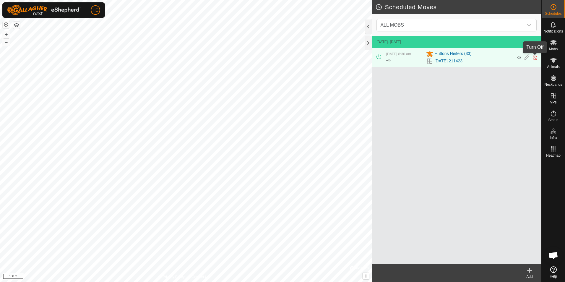
click at [535, 56] on img at bounding box center [535, 57] width 6 height 6
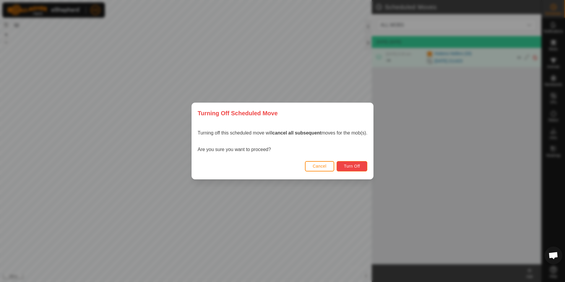
click at [356, 165] on span "Turn Off" at bounding box center [352, 166] width 16 height 5
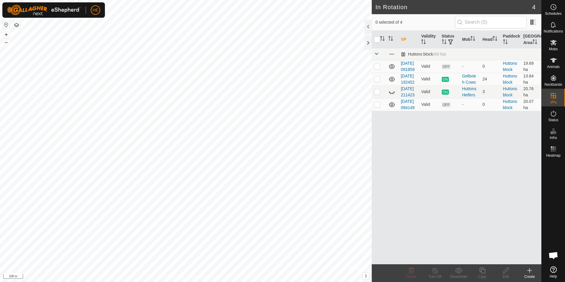
checkbox input "true"
click at [376, 69] on p-checkbox at bounding box center [377, 66] width 6 height 5
checkbox input "false"
click at [377, 94] on p-checkbox at bounding box center [377, 91] width 6 height 5
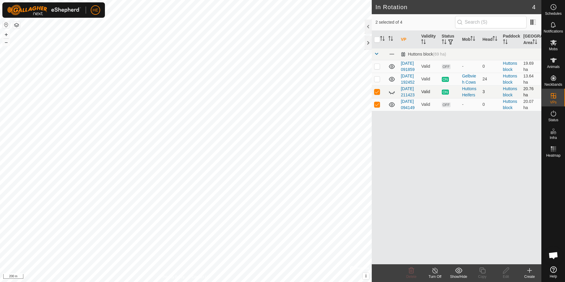
click at [377, 94] on p-checkbox at bounding box center [377, 91] width 6 height 5
checkbox input "false"
click at [378, 107] on p-checkbox at bounding box center [377, 104] width 6 height 5
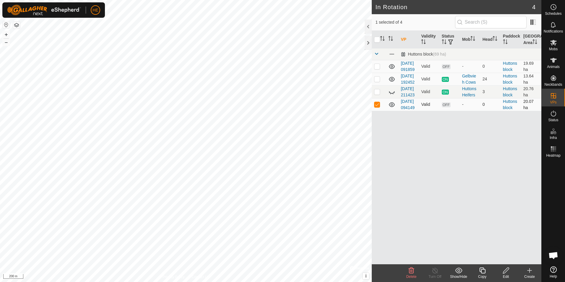
checkbox input "false"
click at [377, 94] on p-checkbox at bounding box center [377, 91] width 6 height 5
checkbox input "false"
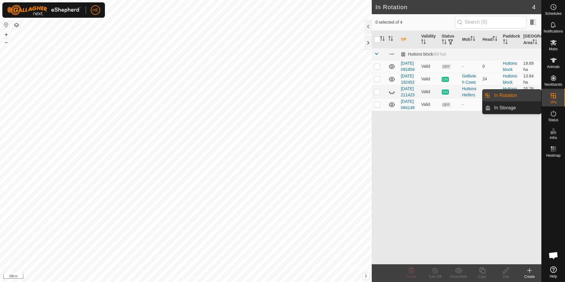
click at [517, 95] on link "In Rotation" at bounding box center [516, 96] width 51 height 12
click at [522, 94] on link "In Rotation" at bounding box center [516, 96] width 51 height 12
click at [510, 109] on link "In Storage" at bounding box center [516, 108] width 51 height 12
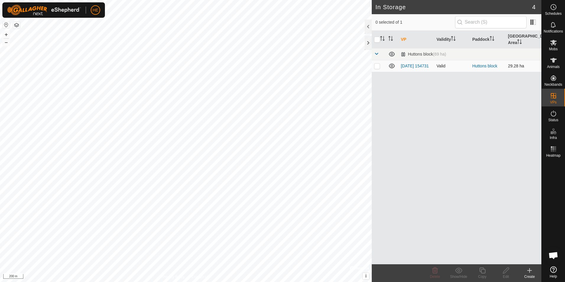
click at [378, 64] on p-checkbox at bounding box center [377, 66] width 6 height 5
checkbox input "true"
click at [378, 64] on p-checkbox at bounding box center [377, 66] width 6 height 5
checkbox input "false"
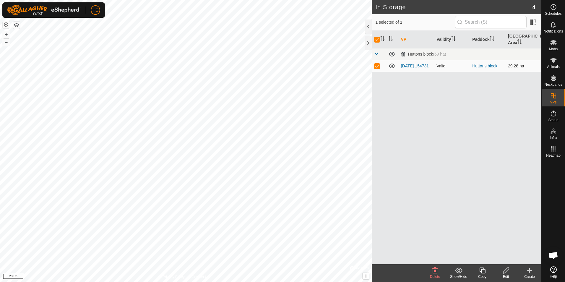
checkbox input "false"
click at [393, 64] on icon at bounding box center [392, 66] width 6 height 5
click at [394, 62] on icon at bounding box center [391, 65] width 7 height 7
click at [407, 64] on link "[DATE] 154731" at bounding box center [415, 66] width 28 height 5
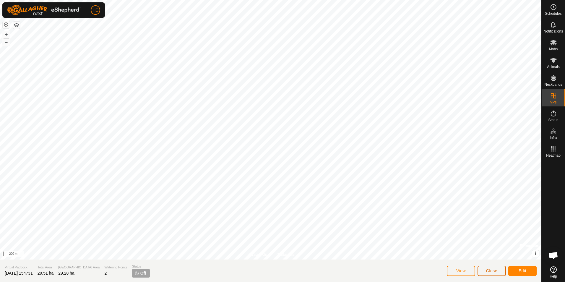
click at [490, 270] on span "Close" at bounding box center [491, 270] width 11 height 5
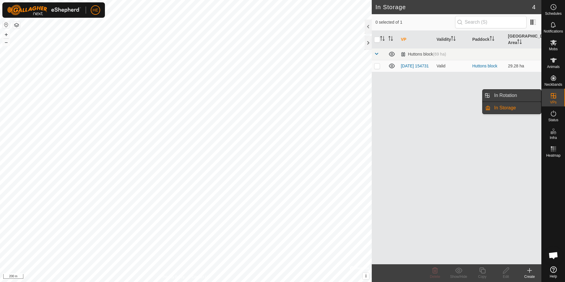
click at [521, 95] on link "In Rotation" at bounding box center [516, 96] width 51 height 12
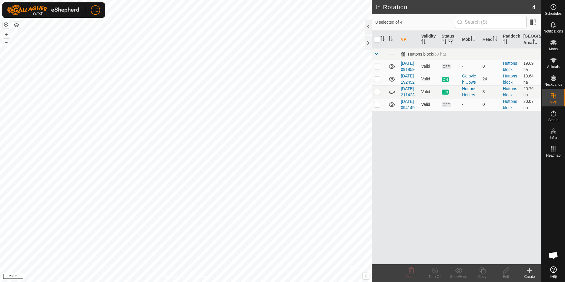
click at [378, 107] on p-checkbox at bounding box center [377, 104] width 6 height 5
click at [375, 107] on p-checkbox at bounding box center [377, 104] width 6 height 5
click at [378, 107] on p-checkbox at bounding box center [377, 104] width 6 height 5
checkbox input "true"
click at [530, 273] on icon at bounding box center [529, 270] width 7 height 7
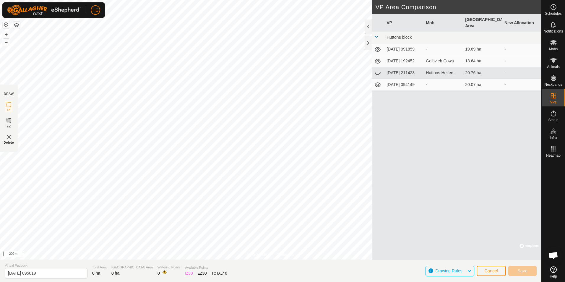
click at [467, 271] on icon at bounding box center [469, 271] width 5 height 8
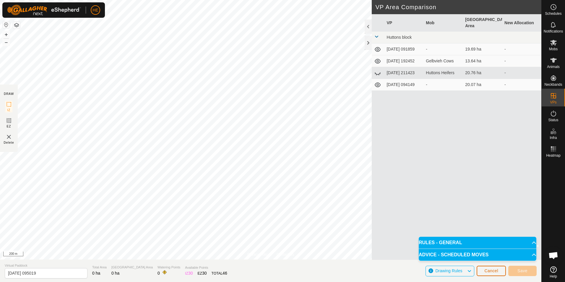
click at [491, 270] on span "Cancel" at bounding box center [492, 270] width 14 height 5
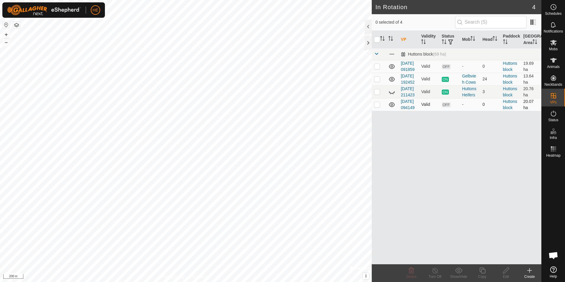
click at [378, 107] on p-checkbox at bounding box center [377, 104] width 6 height 5
checkbox input "false"
click at [554, 8] on icon at bounding box center [554, 7] width 1 height 2
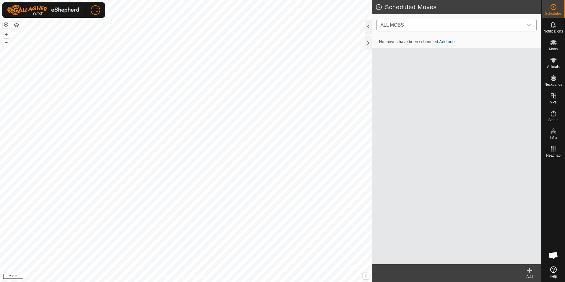
click at [530, 23] on icon "dropdown trigger" at bounding box center [529, 25] width 5 height 5
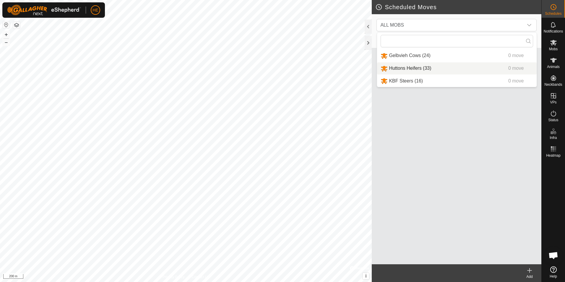
click at [529, 275] on div "Add" at bounding box center [530, 276] width 24 height 5
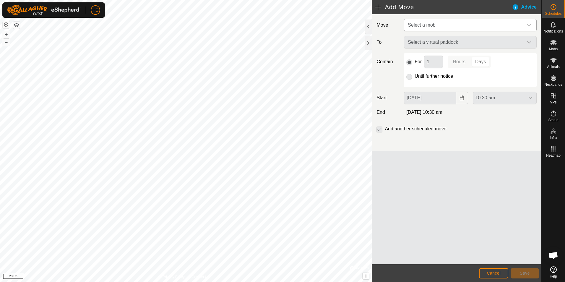
click at [530, 24] on icon "dropdown trigger" at bounding box center [529, 25] width 5 height 5
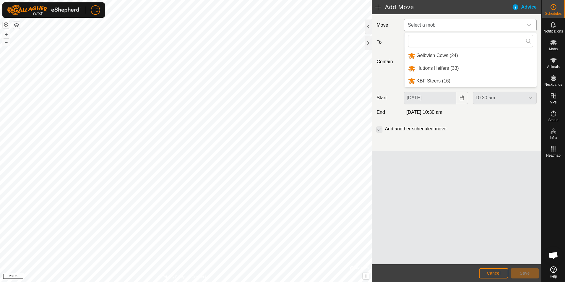
click at [441, 68] on li "Huttons Heifers (33)" at bounding box center [471, 68] width 132 height 12
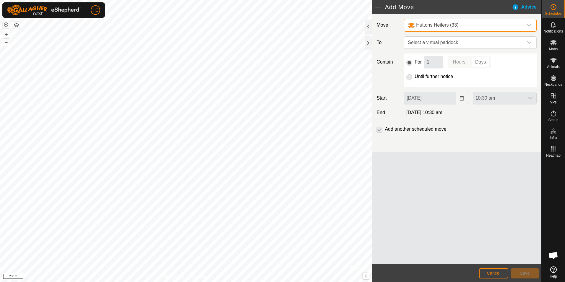
click at [409, 77] on p-radiobutton at bounding box center [410, 76] width 6 height 7
click at [530, 42] on icon "dropdown trigger" at bounding box center [529, 42] width 5 height 5
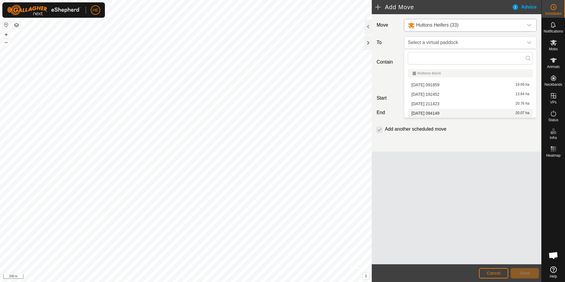
click at [445, 113] on li "2025-10-07 094149 20.07 ha" at bounding box center [470, 113] width 125 height 9
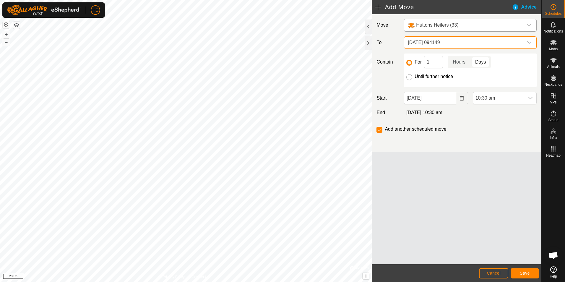
click at [409, 77] on input "Until further notice" at bounding box center [410, 77] width 6 height 6
radio input "true"
checkbox input "false"
click at [527, 271] on span "Save" at bounding box center [525, 273] width 10 height 5
